Goal: Task Accomplishment & Management: Manage account settings

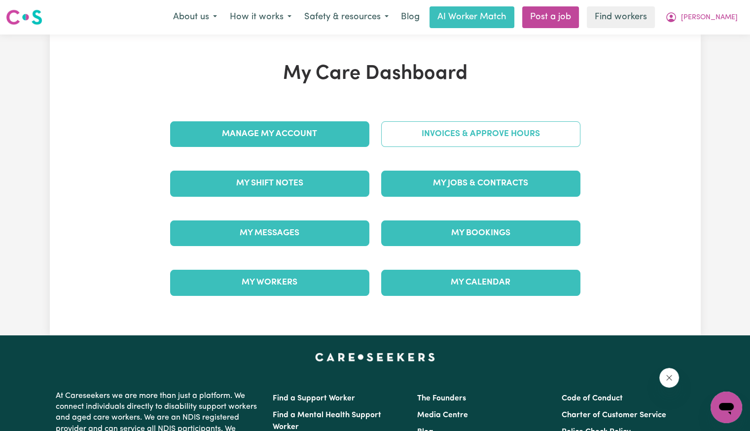
click at [525, 123] on link "Invoices & Approve Hours" at bounding box center [480, 134] width 199 height 26
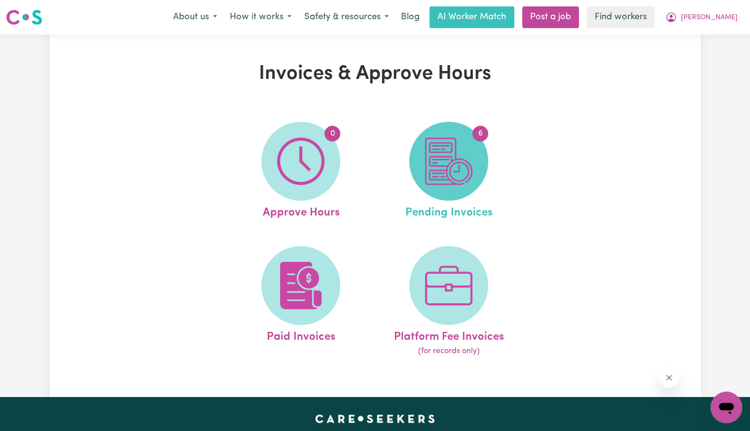
click at [432, 159] on img at bounding box center [448, 161] width 47 height 47
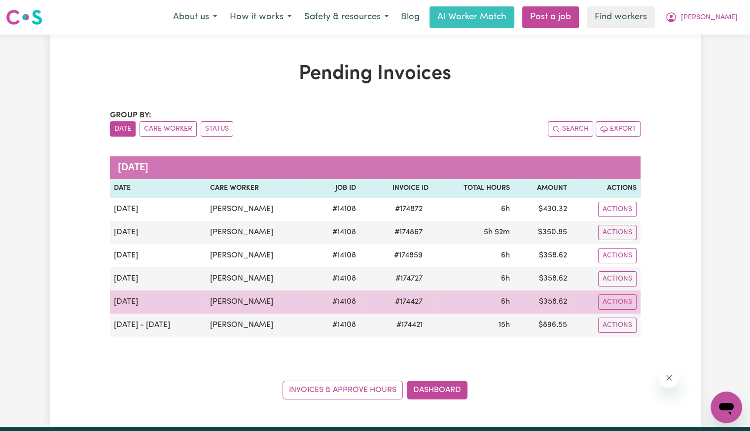
click at [402, 300] on span "# 174427" at bounding box center [408, 302] width 39 height 12
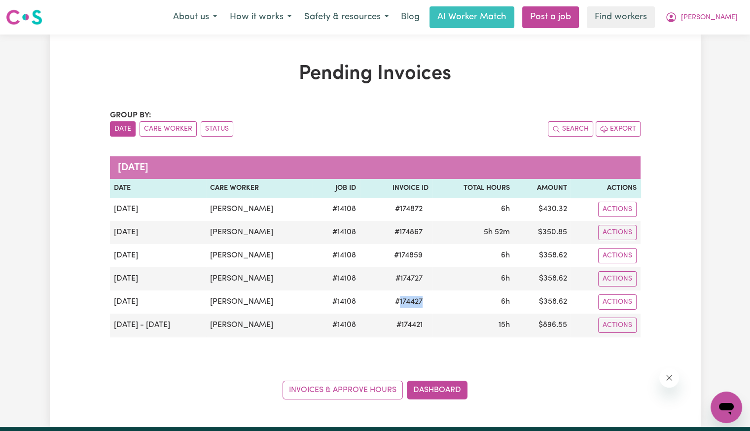
copy span "174427"
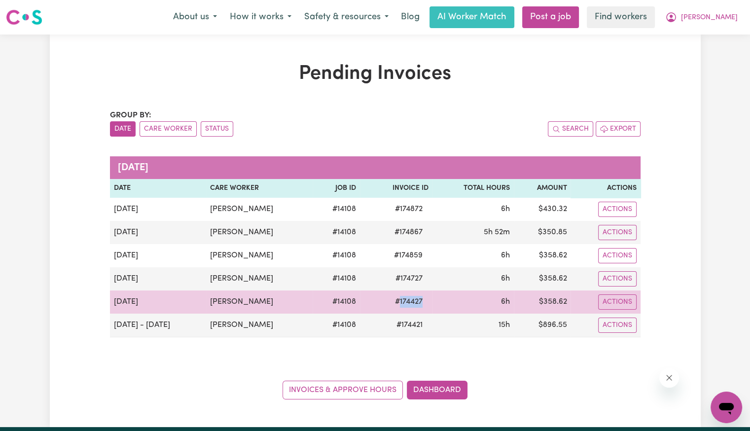
click at [393, 305] on span "# 174427" at bounding box center [408, 302] width 39 height 12
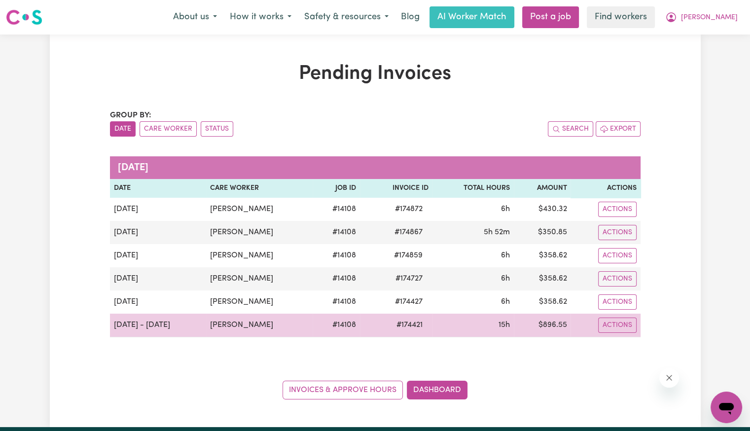
click at [390, 330] on span "# 174421" at bounding box center [409, 325] width 38 height 12
click at [390, 327] on span "# 174421" at bounding box center [409, 325] width 38 height 12
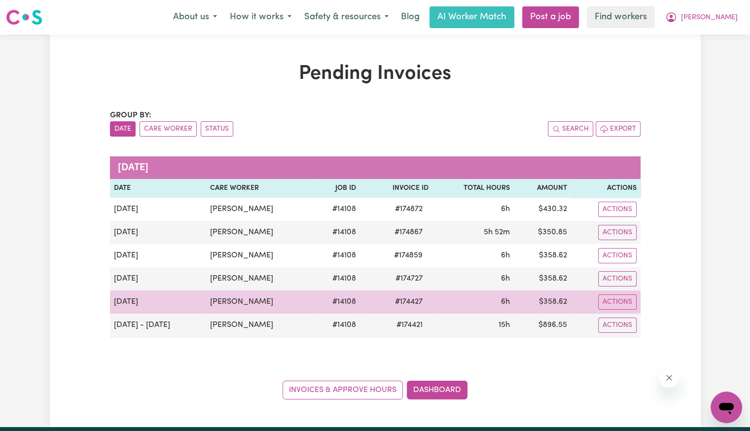
click at [407, 298] on span "# 174427" at bounding box center [408, 302] width 39 height 12
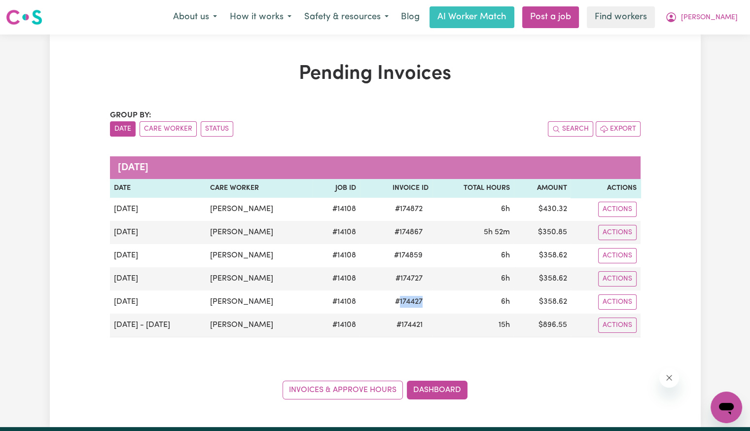
copy span "174427"
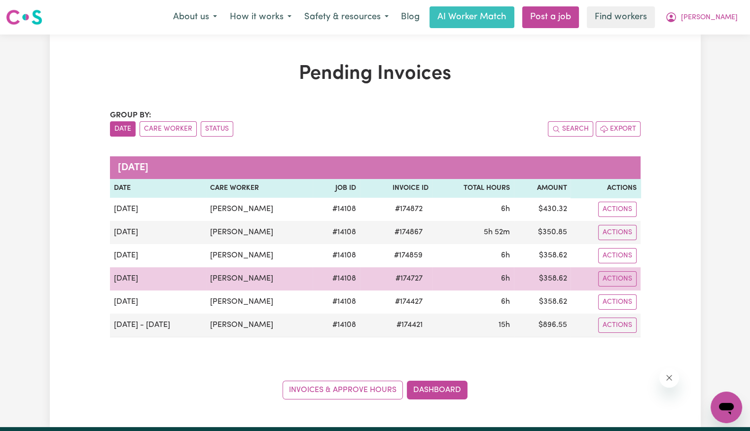
click at [404, 275] on span "# 174727" at bounding box center [408, 279] width 39 height 12
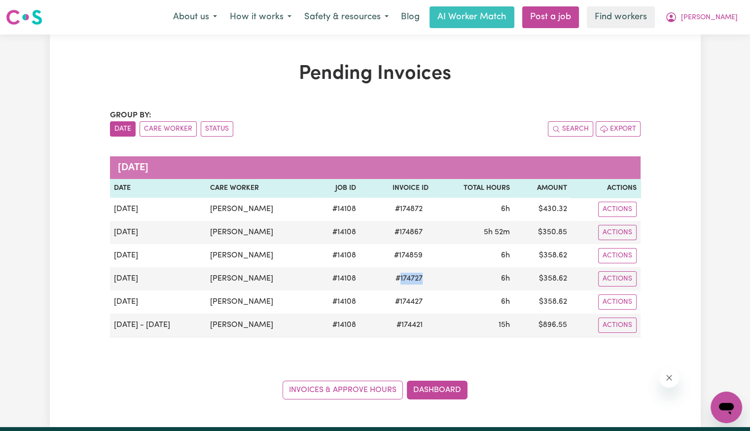
copy span "174727"
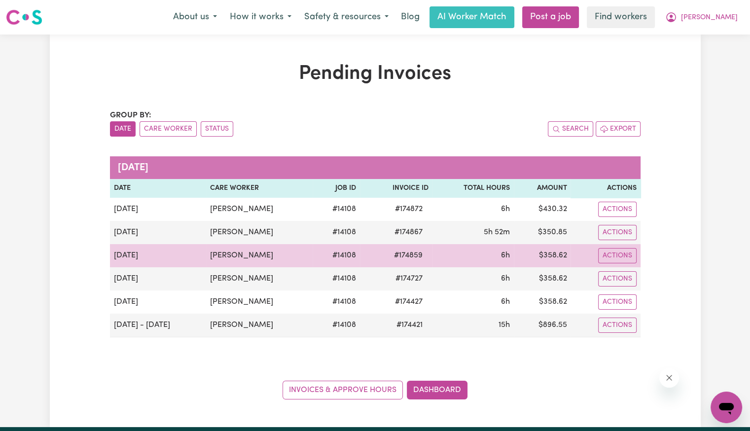
click at [401, 253] on span "# 174859" at bounding box center [408, 255] width 40 height 12
click at [406, 255] on span "# 174859" at bounding box center [408, 255] width 40 height 12
click at [404, 255] on span "# 174859" at bounding box center [408, 255] width 40 height 12
click at [396, 254] on span "# 174859" at bounding box center [408, 255] width 40 height 12
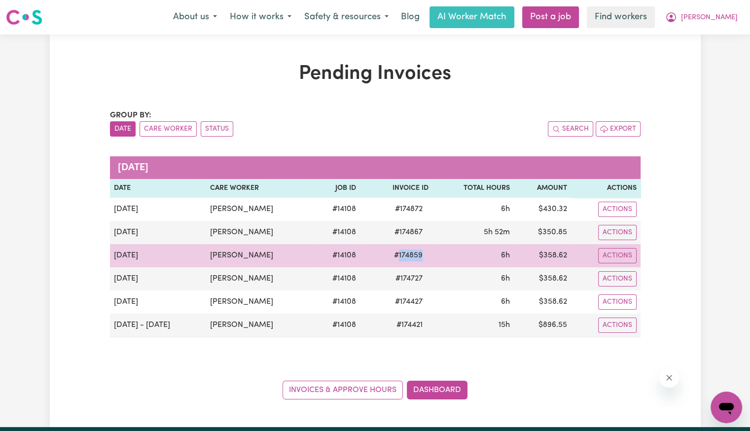
click at [397, 254] on span "# 174859" at bounding box center [408, 255] width 40 height 12
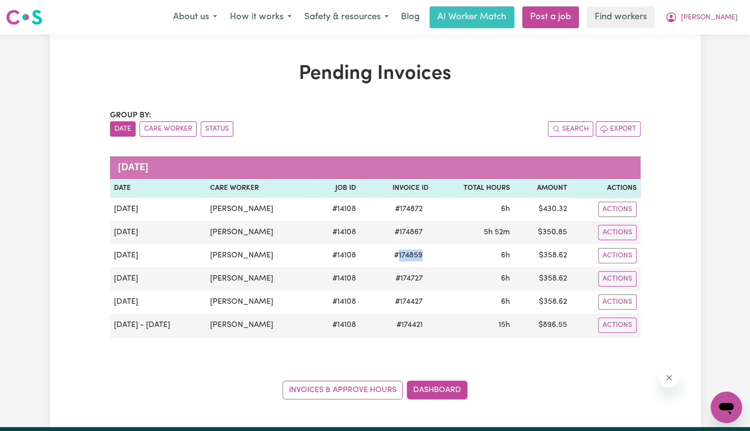
copy span "174859"
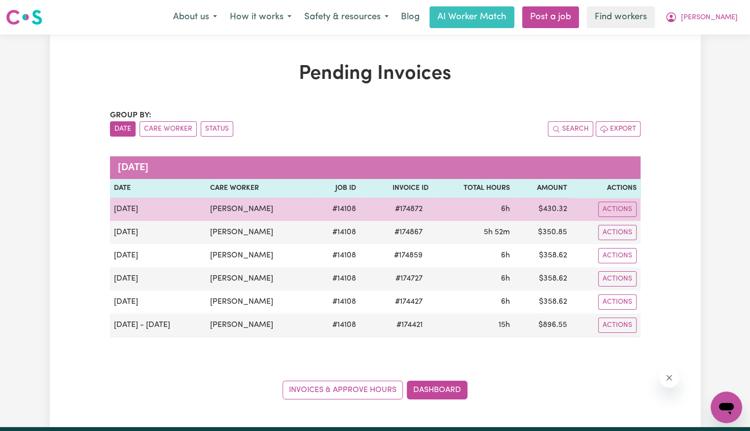
click at [400, 207] on span "# 174872" at bounding box center [408, 209] width 39 height 12
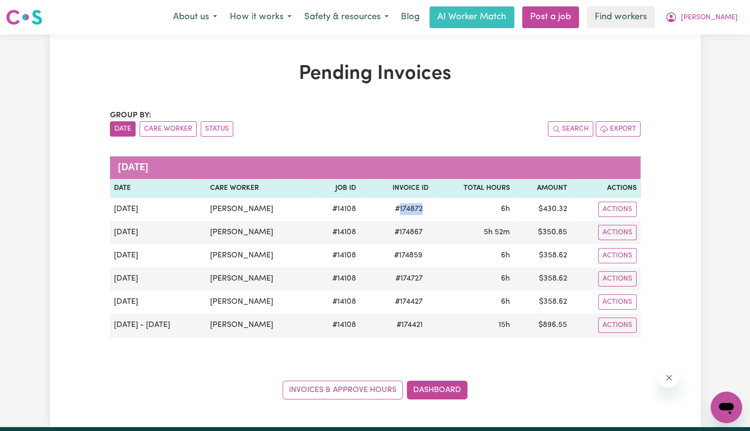
copy span "174872"
click at [727, 20] on span "[PERSON_NAME]" at bounding box center [709, 17] width 57 height 11
click at [721, 53] on link "Logout" at bounding box center [704, 56] width 78 height 19
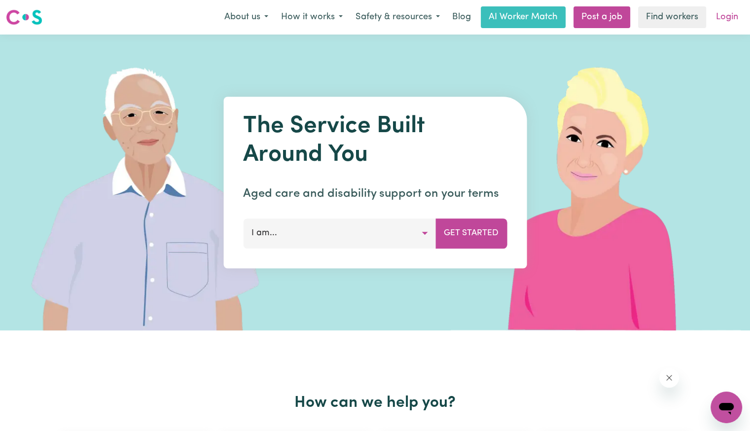
click at [724, 20] on link "Login" at bounding box center [727, 17] width 34 height 22
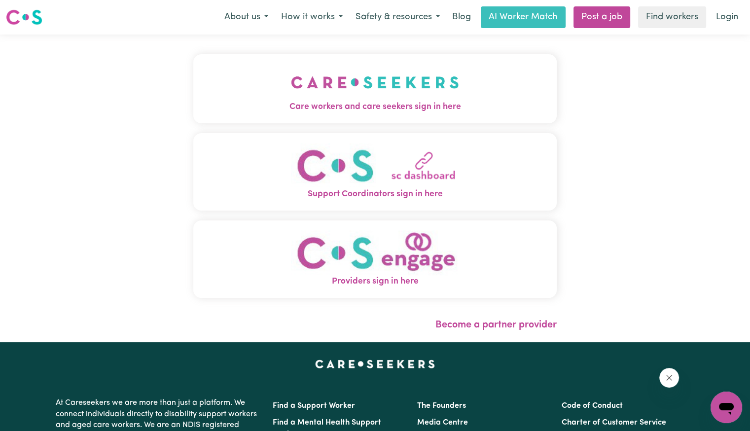
click at [348, 104] on span "Care workers and care seekers sign in here" at bounding box center [374, 107] width 363 height 13
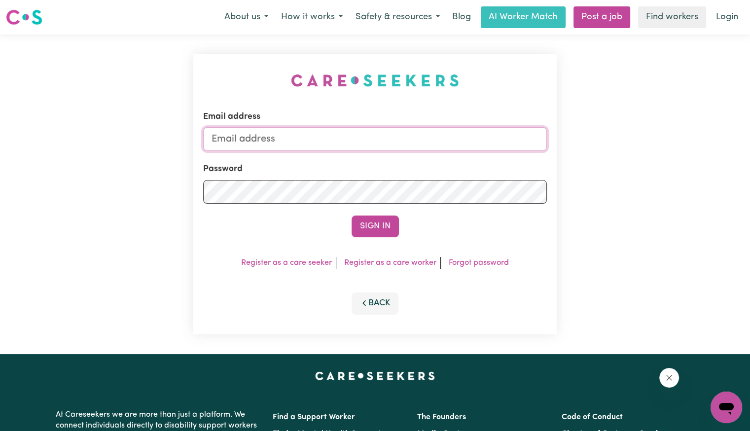
drag, startPoint x: 351, startPoint y: 129, endPoint x: 351, endPoint y: 137, distance: 8.4
click at [351, 129] on input "Email address" at bounding box center [375, 139] width 344 height 24
type input "[EMAIL_ADDRESS][DOMAIN_NAME]"
click at [351, 215] on button "Sign In" at bounding box center [374, 226] width 47 height 22
